Goal: Task Accomplishment & Management: Use online tool/utility

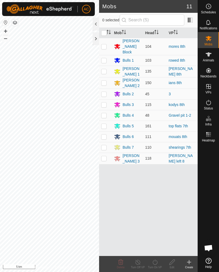
click at [94, 41] on div at bounding box center [96, 38] width 6 height 13
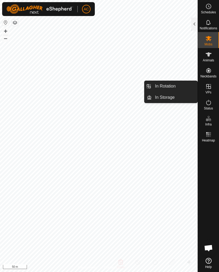
click at [182, 85] on link "In Rotation" at bounding box center [175, 86] width 46 height 11
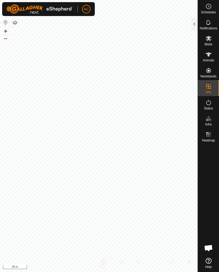
click at [193, 24] on div at bounding box center [194, 24] width 6 height 13
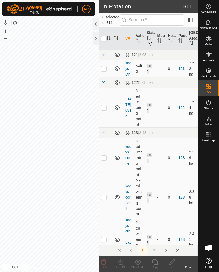
click at [190, 264] on icon at bounding box center [189, 262] width 6 height 6
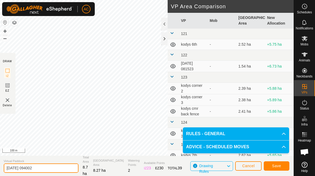
click at [48, 170] on input "[DATE] 094002" at bounding box center [41, 167] width 75 height 9
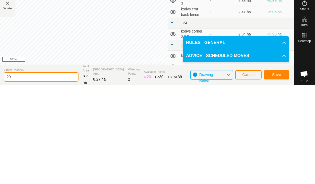
type input "2"
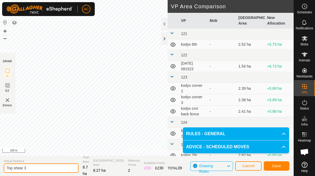
type input "Top shear 3"
click at [219, 165] on span "Save" at bounding box center [276, 166] width 9 height 4
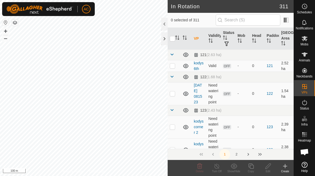
click at [219, 41] on div "Mobs" at bounding box center [304, 40] width 21 height 16
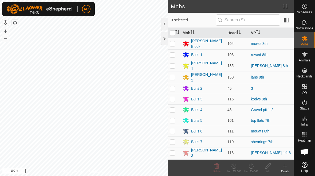
click at [219, 42] on es-mob-svg-icon at bounding box center [305, 38] width 10 height 9
click at [174, 65] on p-checkbox at bounding box center [172, 66] width 5 height 4
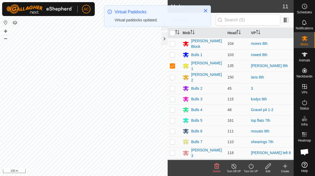
click at [173, 65] on p-checkbox at bounding box center [172, 66] width 5 height 4
checkbox input "false"
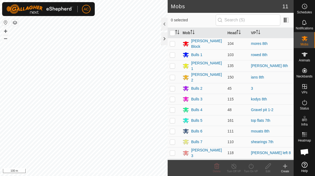
click at [177, 139] on td at bounding box center [174, 141] width 13 height 11
checkbox input "true"
click at [219, 167] on icon at bounding box center [251, 166] width 7 height 6
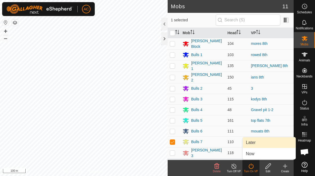
click at [219, 142] on link "Later" at bounding box center [269, 142] width 53 height 11
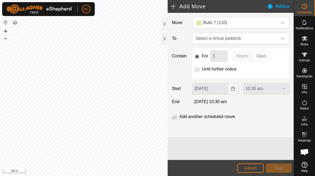
click at [219, 166] on span "Cancel" at bounding box center [250, 168] width 13 height 4
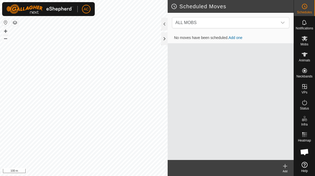
click at [219, 19] on span "ALL MOBS" at bounding box center [225, 22] width 104 height 11
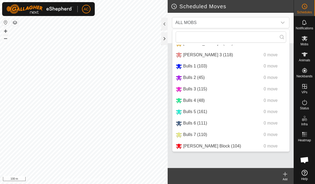
scroll to position [21, 0]
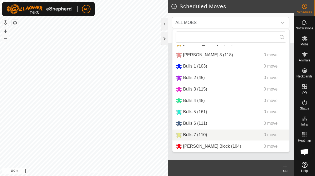
click at [188, 133] on span "Bulls 7 (110)" at bounding box center [195, 134] width 24 height 5
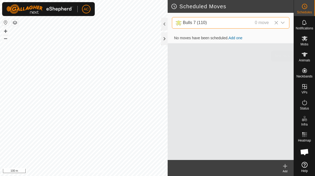
click at [219, 55] on icon at bounding box center [304, 54] width 6 height 6
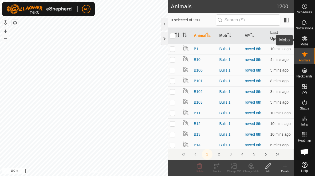
click at [219, 37] on es-mob-svg-icon at bounding box center [305, 38] width 10 height 9
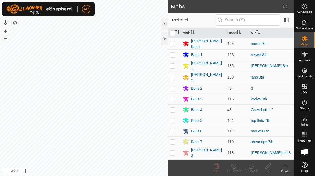
click at [174, 140] on p-checkbox at bounding box center [172, 142] width 5 height 4
checkbox input "true"
click at [219, 169] on div "Turn On VP" at bounding box center [250, 171] width 17 height 4
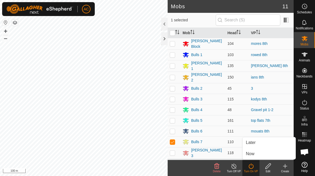
click at [219, 154] on link "Now" at bounding box center [269, 153] width 53 height 11
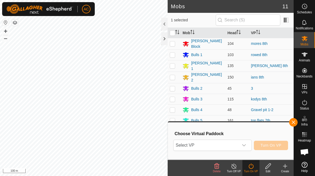
click at [219, 143] on div "dropdown trigger" at bounding box center [244, 145] width 11 height 11
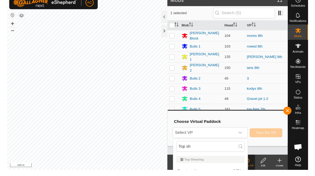
scroll to position [15, 0]
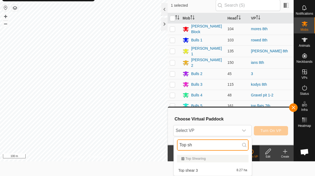
type input "Top sh"
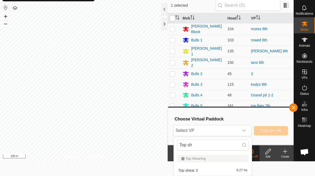
click at [219, 170] on div "Top shear 3 8.27 ha" at bounding box center [213, 170] width 72 height 6
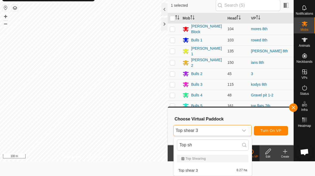
scroll to position [0, 0]
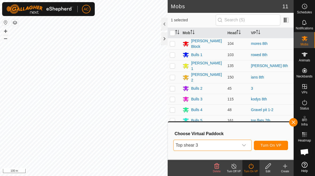
click at [219, 145] on span "Turn On VP" at bounding box center [271, 145] width 21 height 4
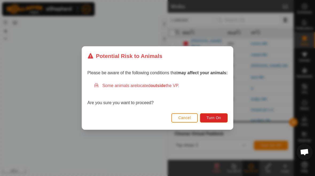
click at [218, 116] on span "Turn On" at bounding box center [214, 118] width 14 height 4
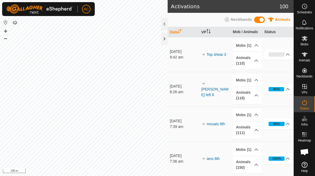
click at [166, 41] on div at bounding box center [164, 38] width 6 height 13
